Goal: Task Accomplishment & Management: Use online tool/utility

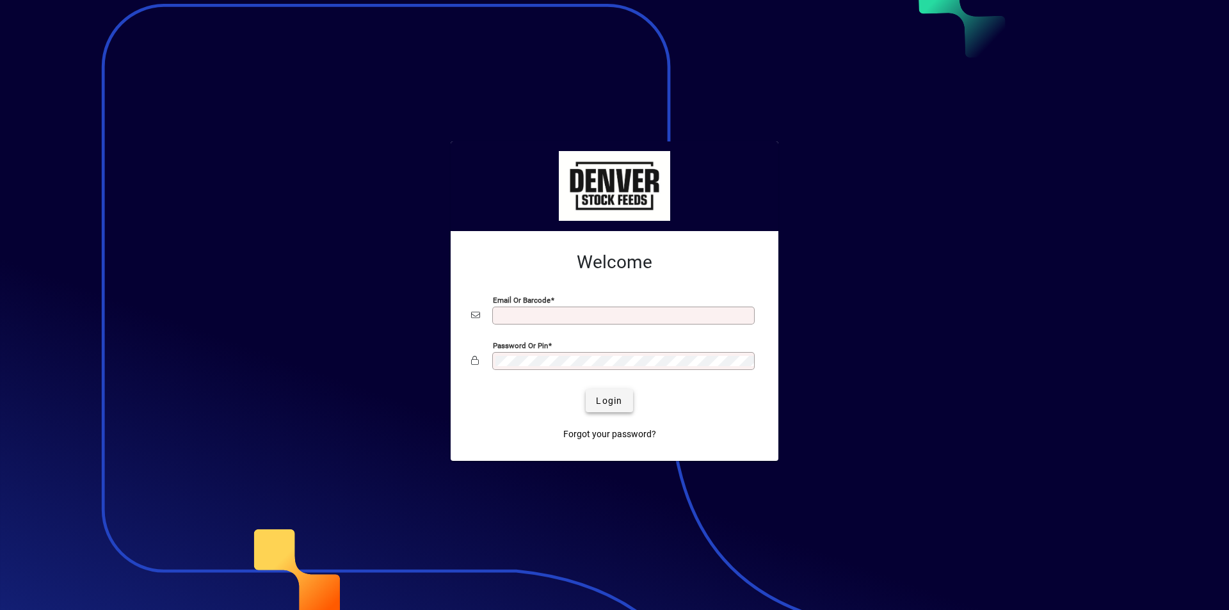
type input "**********"
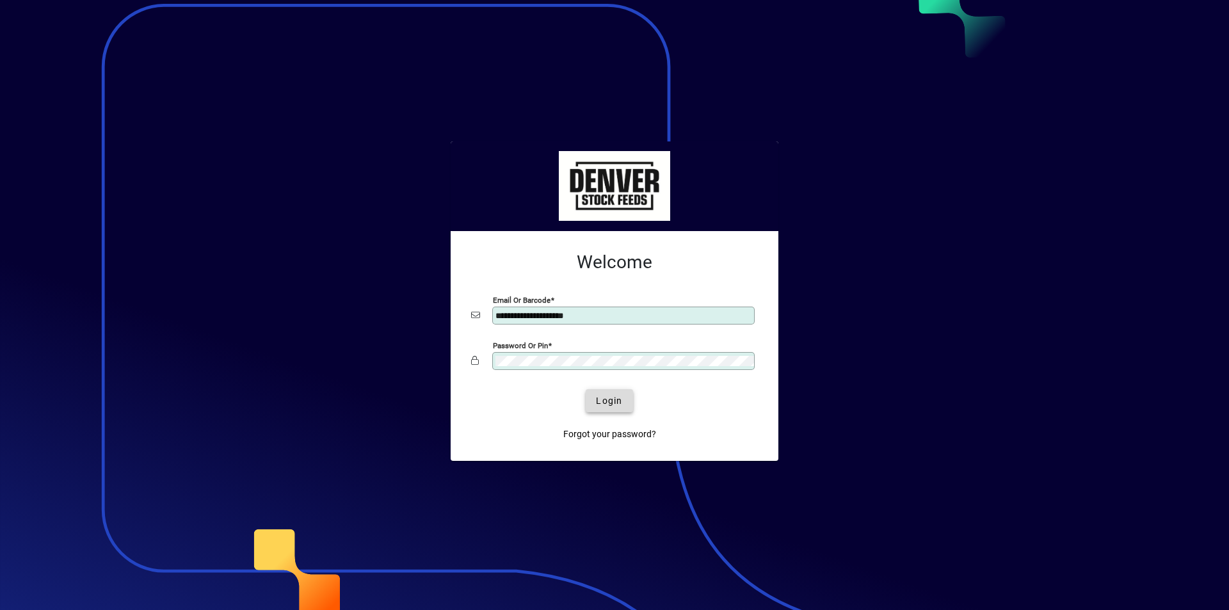
click at [618, 404] on span "Login" at bounding box center [609, 400] width 26 height 13
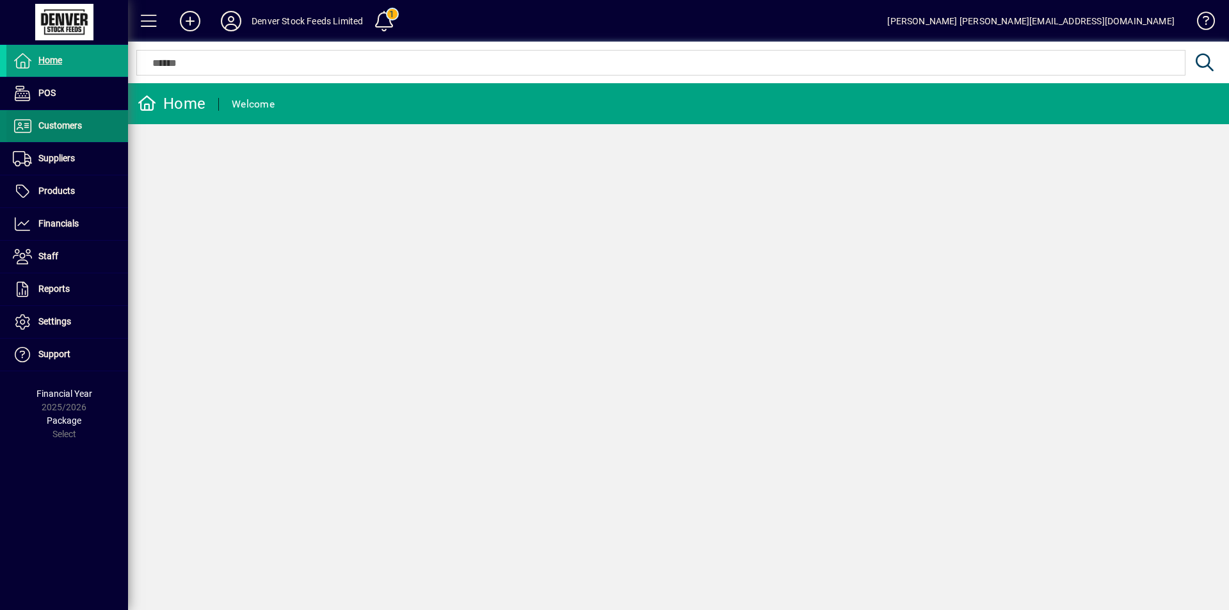
click at [20, 124] on icon at bounding box center [22, 125] width 19 height 15
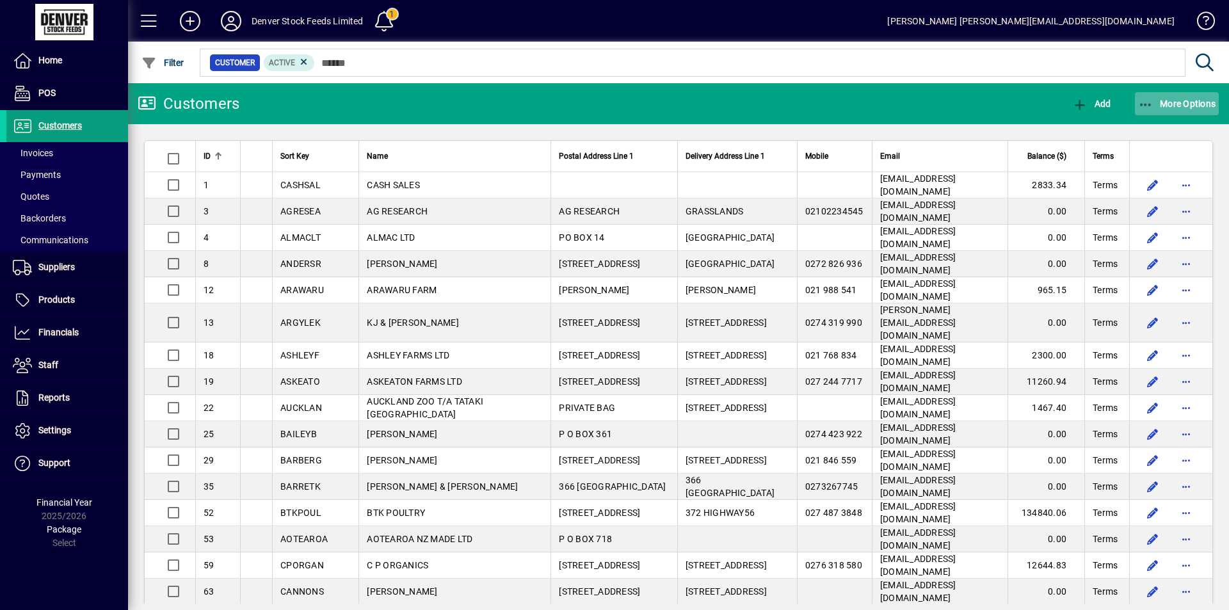
click at [1175, 99] on span "More Options" at bounding box center [1177, 104] width 78 height 10
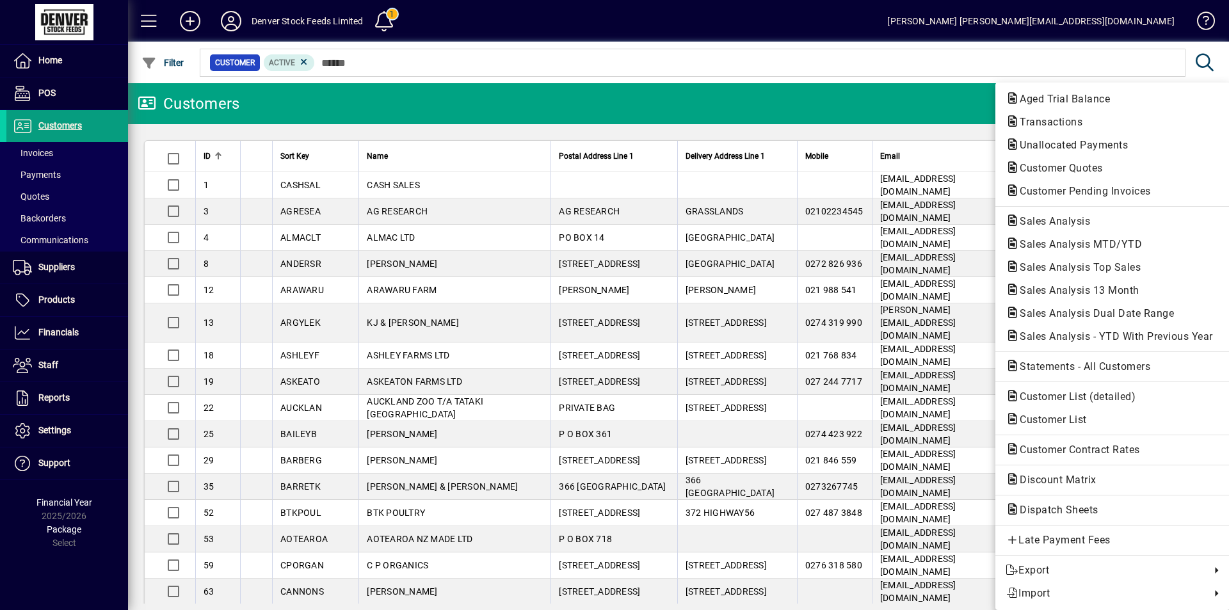
click at [45, 335] on div at bounding box center [614, 305] width 1229 height 610
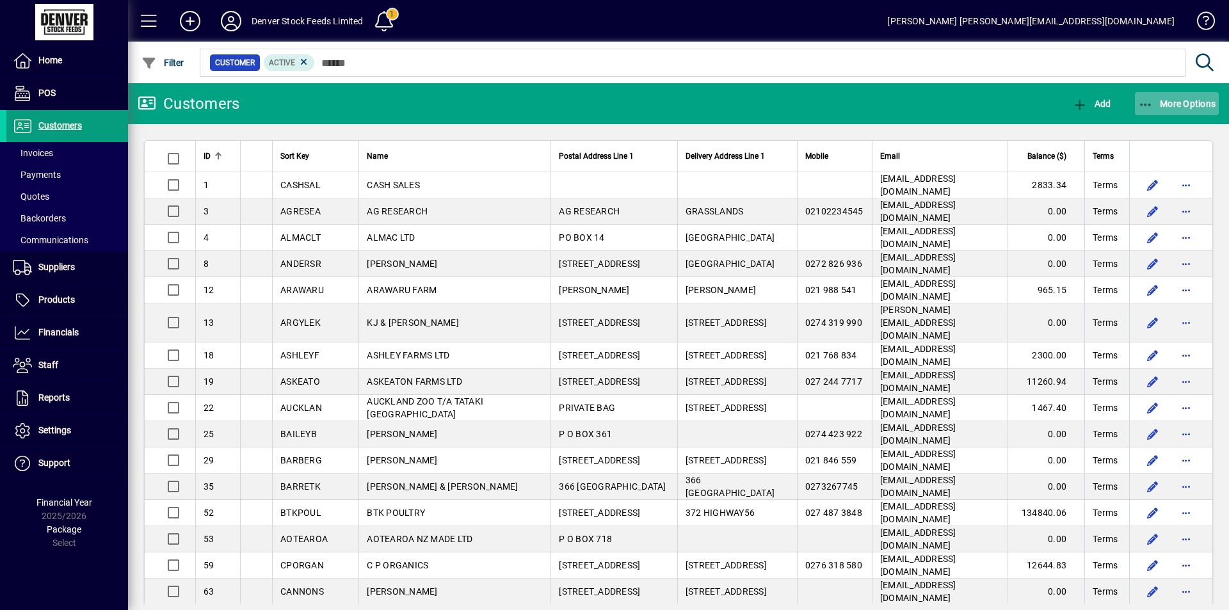
click at [1174, 102] on span "More Options" at bounding box center [1177, 104] width 78 height 10
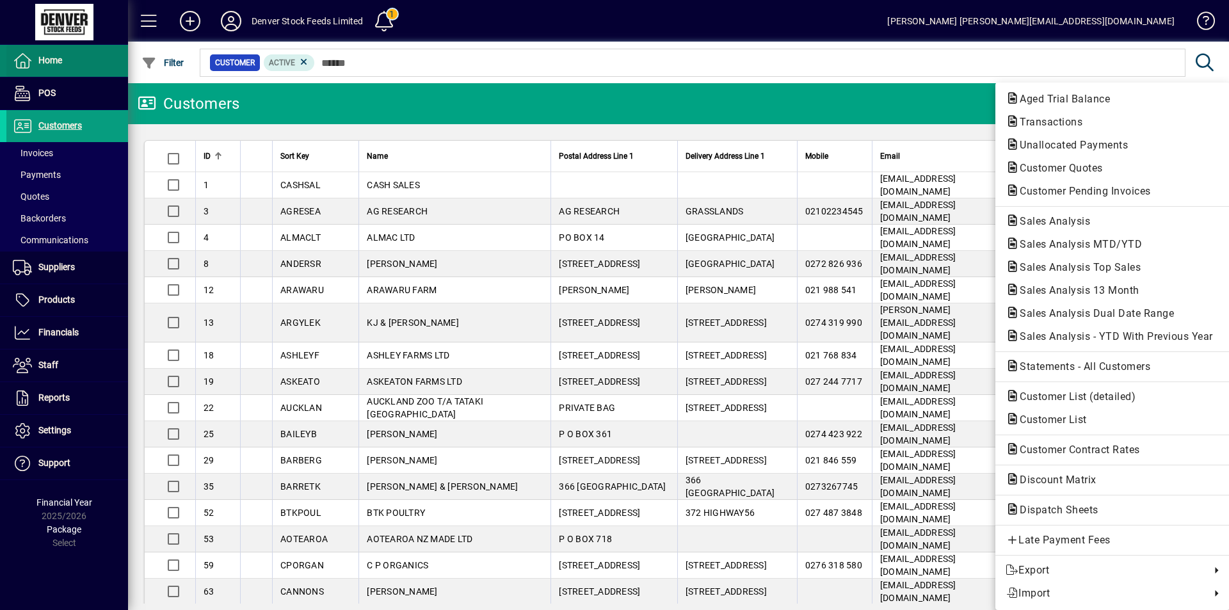
click at [17, 60] on div at bounding box center [614, 305] width 1229 height 610
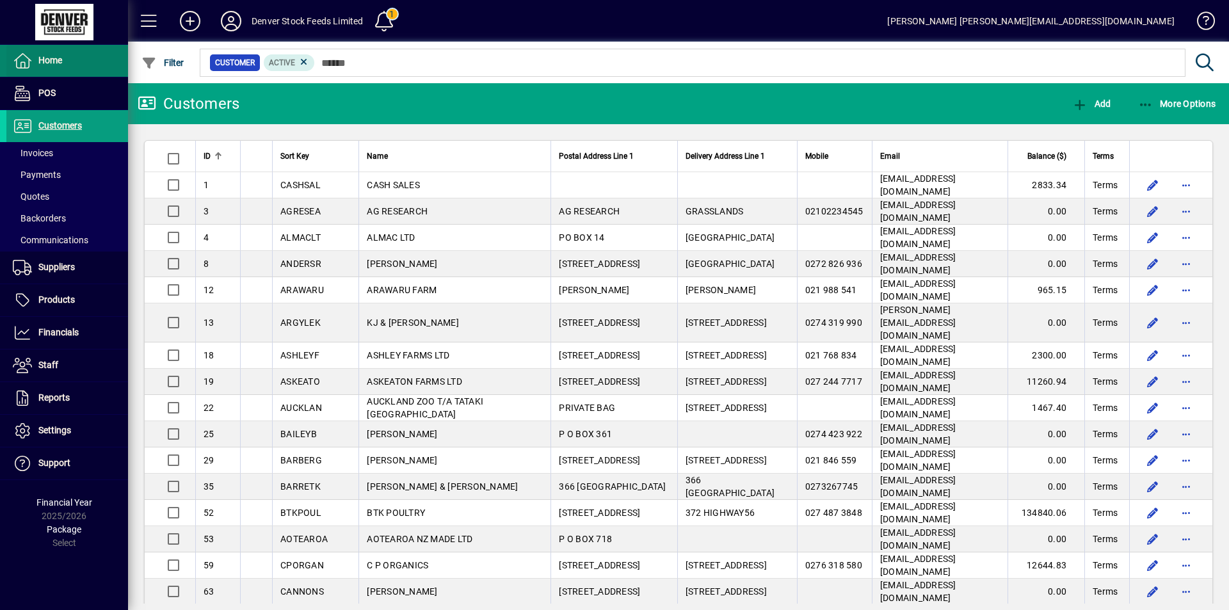
click at [20, 61] on icon at bounding box center [22, 60] width 19 height 15
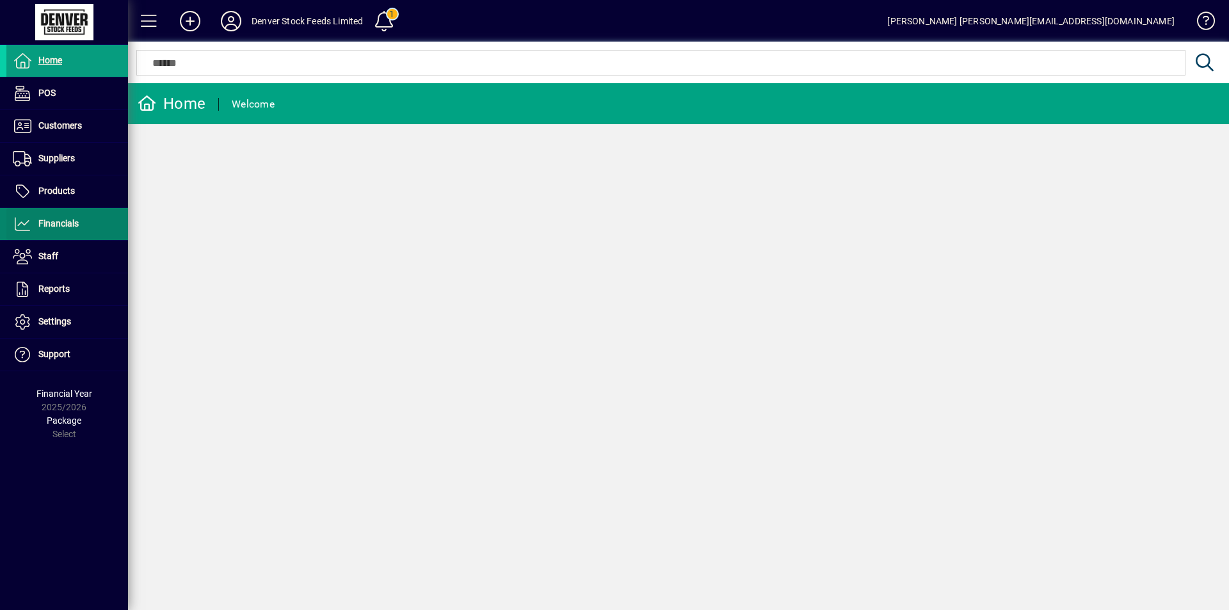
click at [24, 226] on icon at bounding box center [22, 223] width 19 height 15
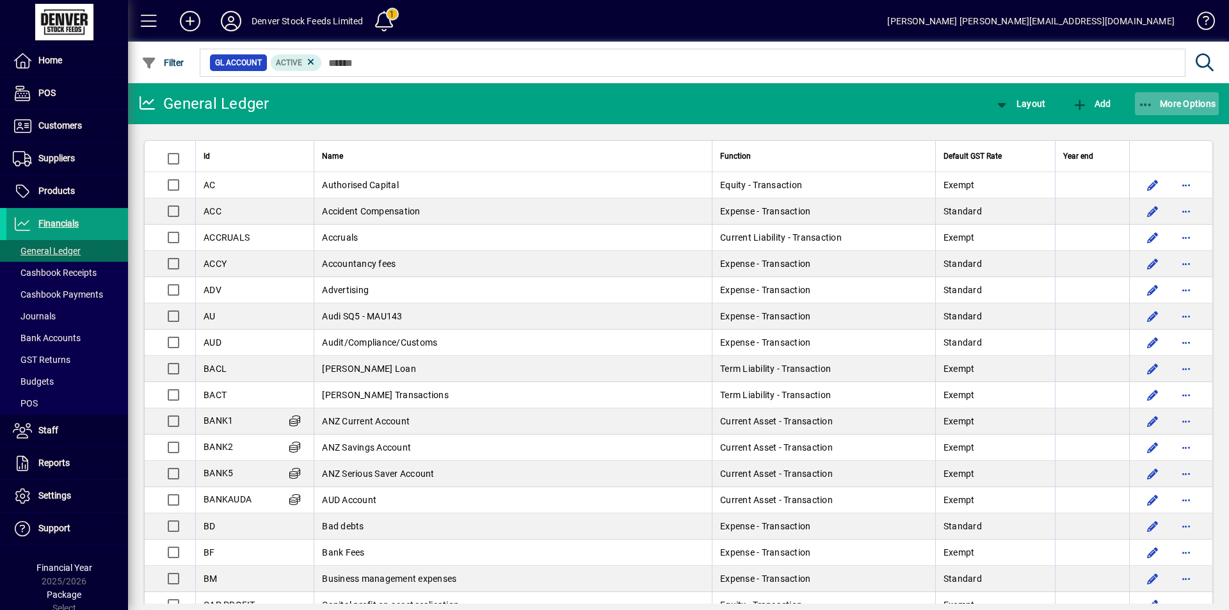
click at [1187, 99] on span "More Options" at bounding box center [1177, 104] width 78 height 10
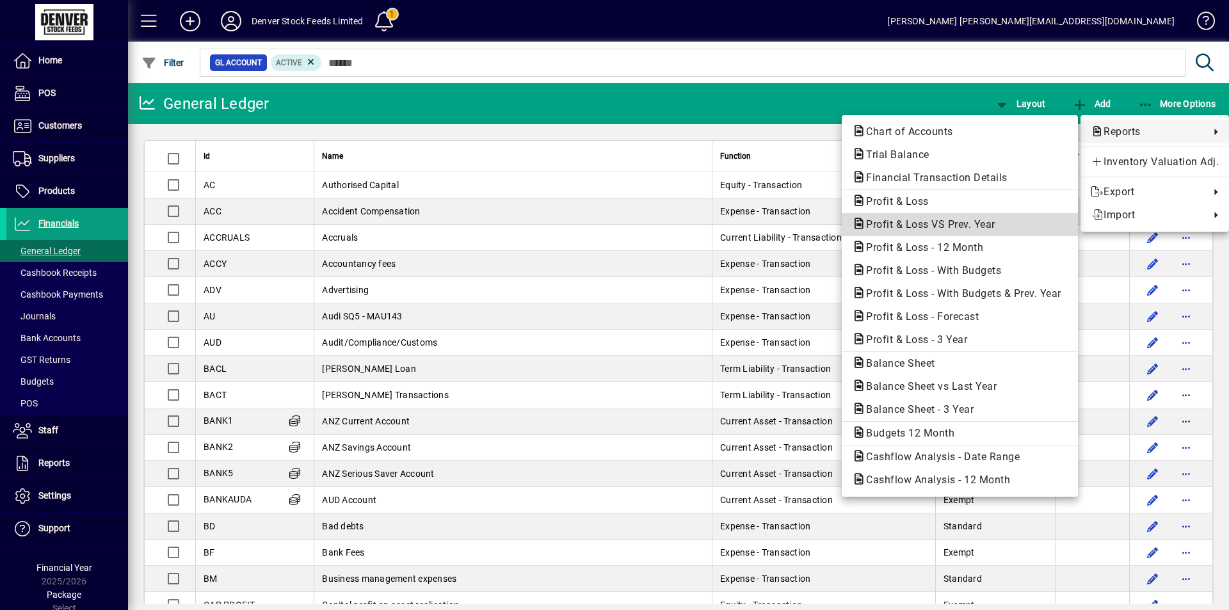
click at [879, 227] on span "Profit & Loss VS Prev. Year" at bounding box center [927, 224] width 150 height 12
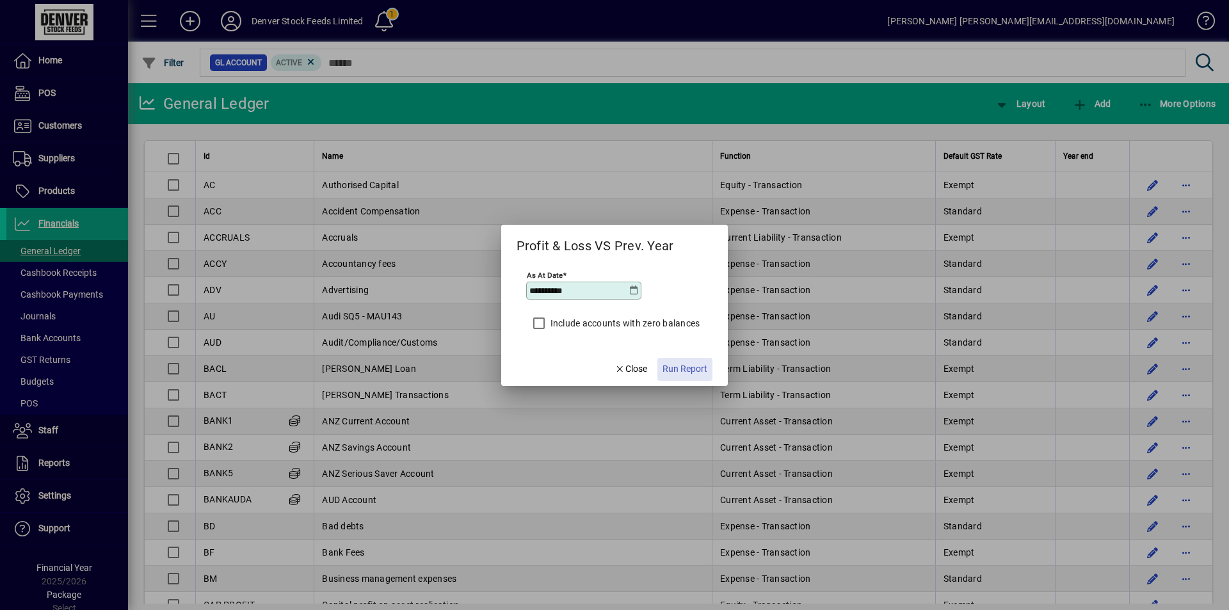
click at [687, 369] on span "Run Report" at bounding box center [684, 368] width 45 height 13
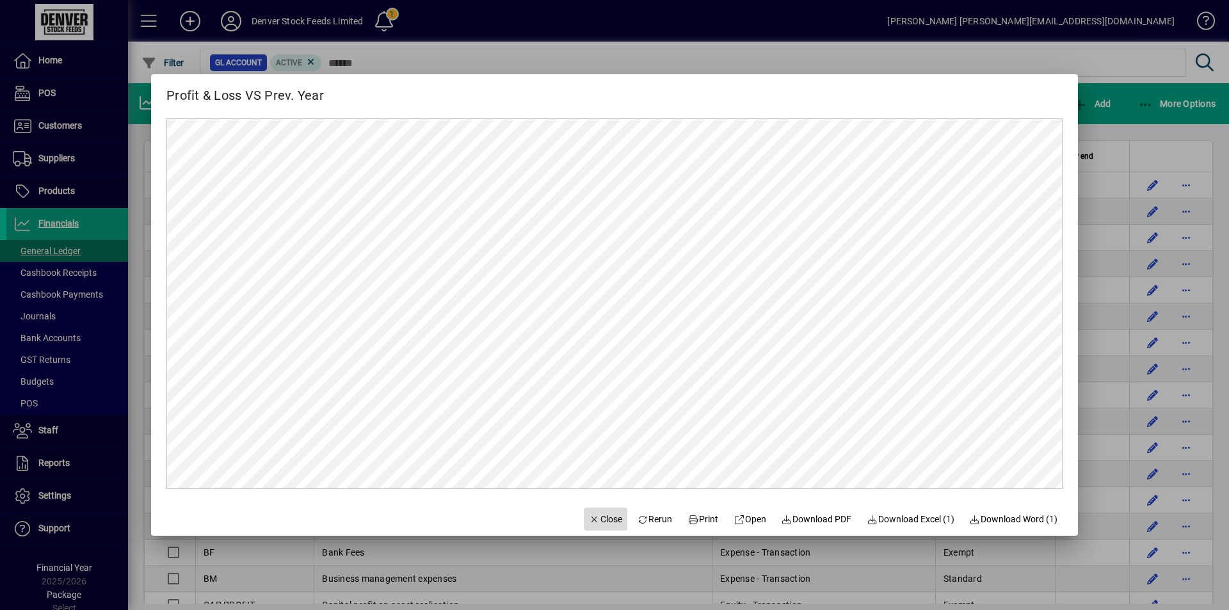
click at [591, 520] on span "Close" at bounding box center [605, 519] width 33 height 13
